Goal: Find specific page/section: Locate a particular part of the current website

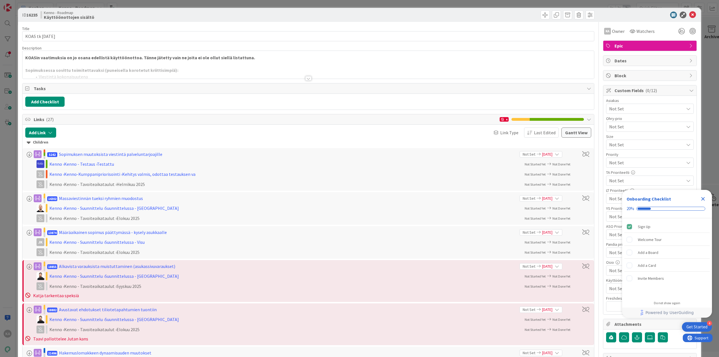
click at [308, 78] on div at bounding box center [308, 78] width 6 height 4
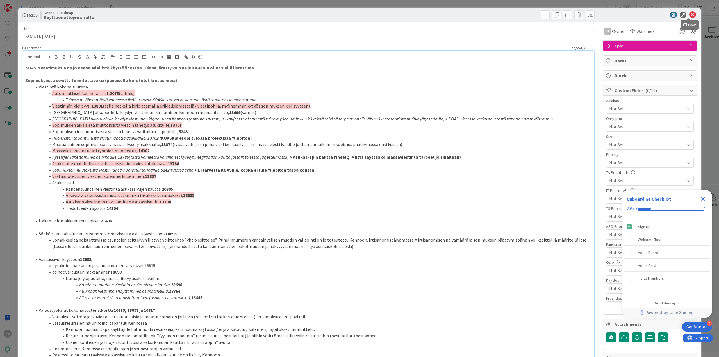
click at [689, 16] on icon at bounding box center [692, 15] width 7 height 7
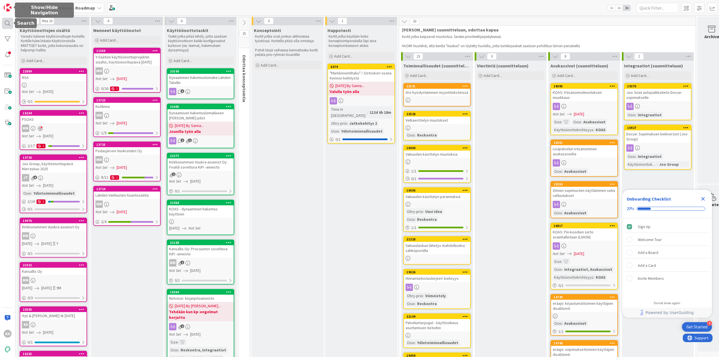
click at [3, 22] on div at bounding box center [7, 23] width 11 height 11
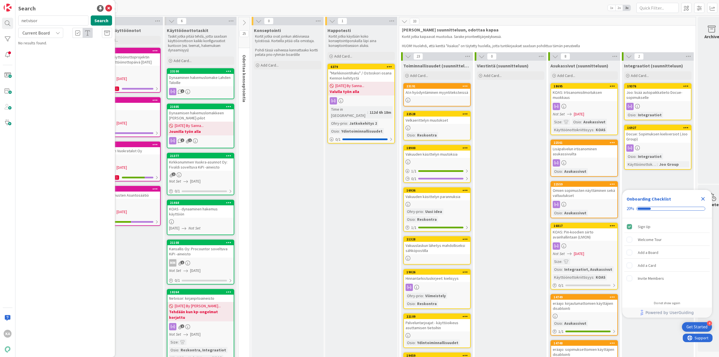
type input "netvisor"
click at [44, 30] on span "Current Board" at bounding box center [35, 33] width 27 height 6
drag, startPoint x: 47, startPoint y: 56, endPoint x: 58, endPoint y: 50, distance: 12.0
click at [47, 56] on span "All Boards" at bounding box center [50, 56] width 58 height 8
click at [106, 21] on button "Search" at bounding box center [101, 20] width 21 height 10
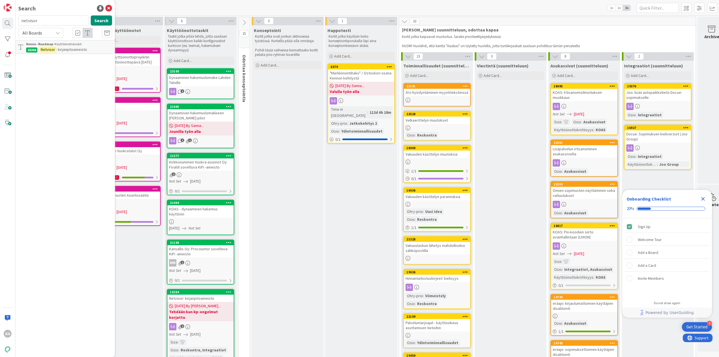
click at [74, 49] on span ": kirjanpitoaineisto" at bounding box center [71, 49] width 31 height 5
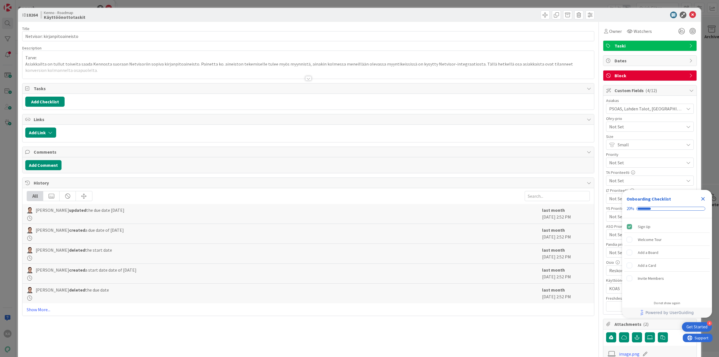
click at [305, 75] on div at bounding box center [307, 71] width 571 height 14
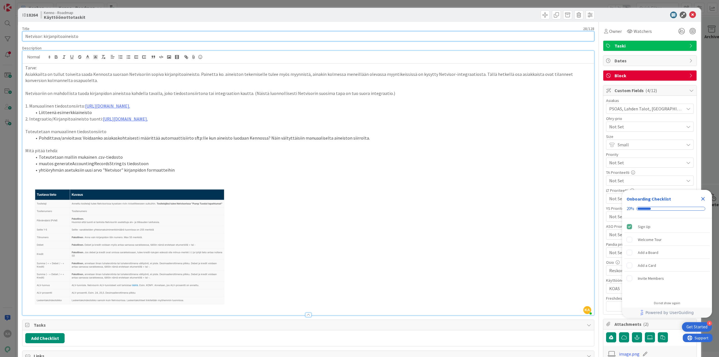
click at [89, 35] on input "Netvisor: kirjanpitoaineisto" at bounding box center [308, 36] width 572 height 10
click at [92, 36] on input "Netvisor: kirjanpitoaineisto" at bounding box center [308, 36] width 572 height 10
click at [627, 30] on icon at bounding box center [630, 31] width 6 height 4
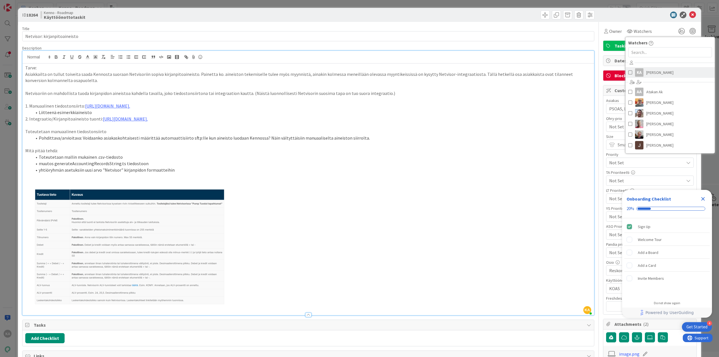
click at [646, 71] on span "[PERSON_NAME]" at bounding box center [659, 72] width 27 height 8
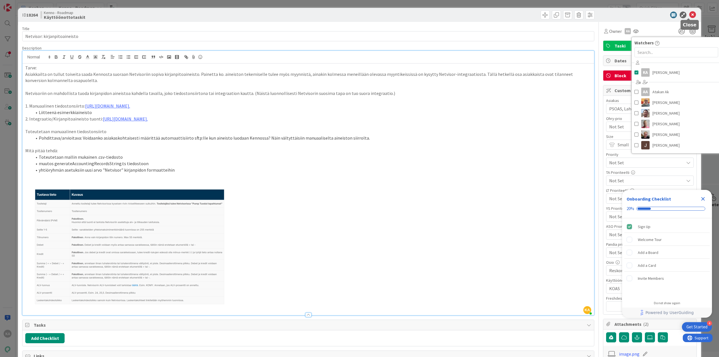
drag, startPoint x: 686, startPoint y: 15, endPoint x: 652, endPoint y: 22, distance: 35.1
click at [689, 14] on icon at bounding box center [692, 15] width 7 height 7
